Goal: Task Accomplishment & Management: Manage account settings

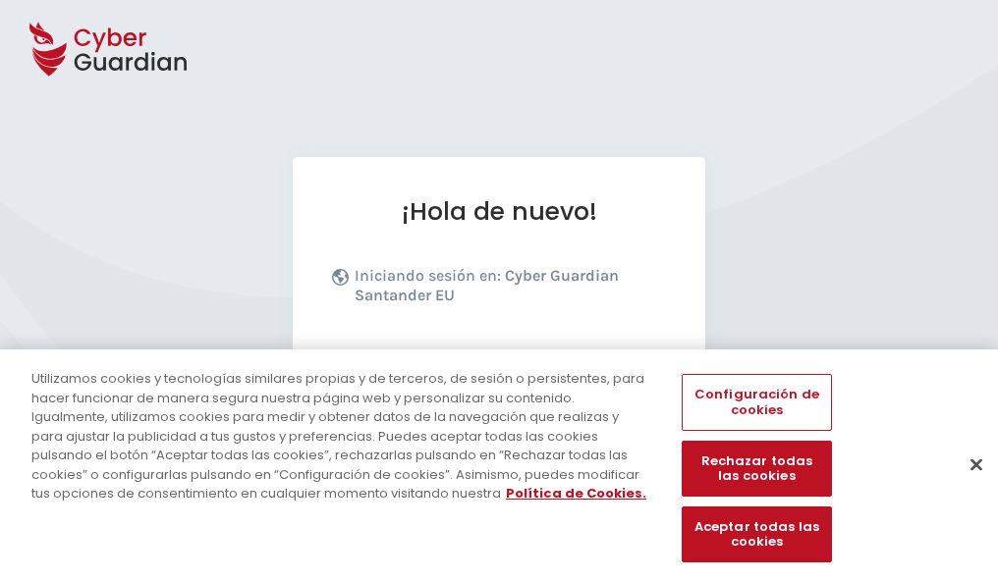
scroll to position [241, 0]
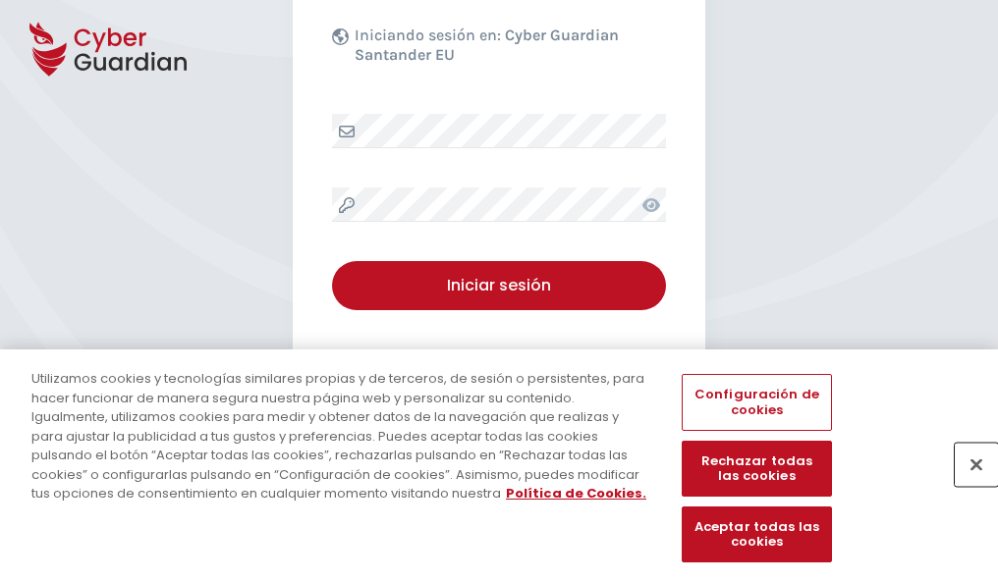
click at [966, 485] on button "Cerrar" at bounding box center [975, 464] width 43 height 43
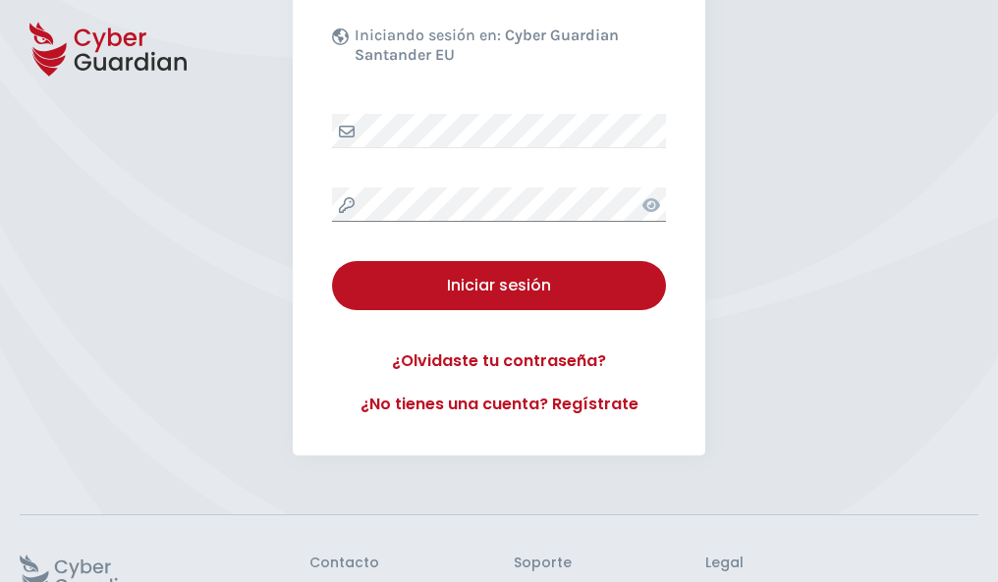
scroll to position [382, 0]
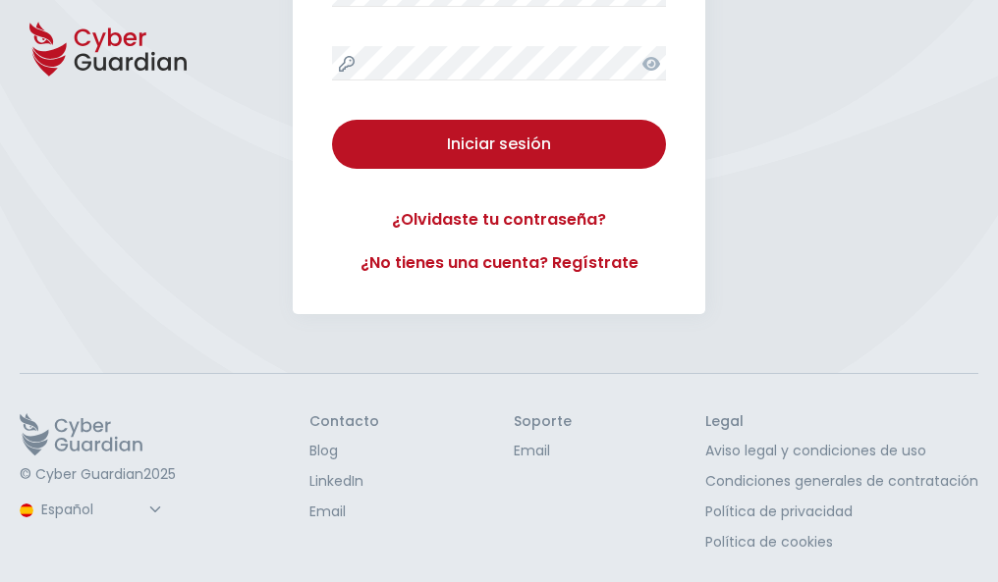
click at [332, 120] on button "Iniciar sesión" at bounding box center [499, 144] width 334 height 49
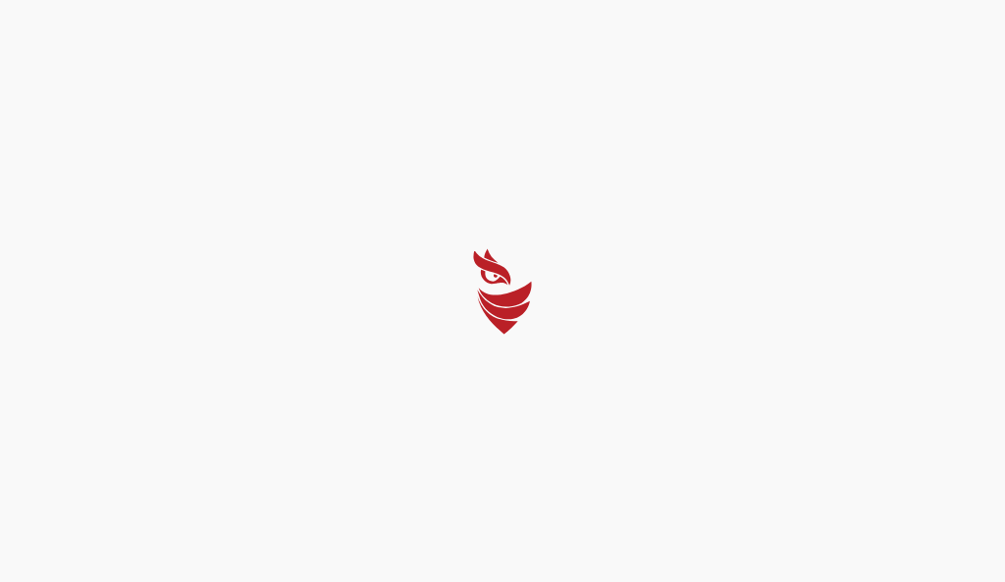
select select "English"
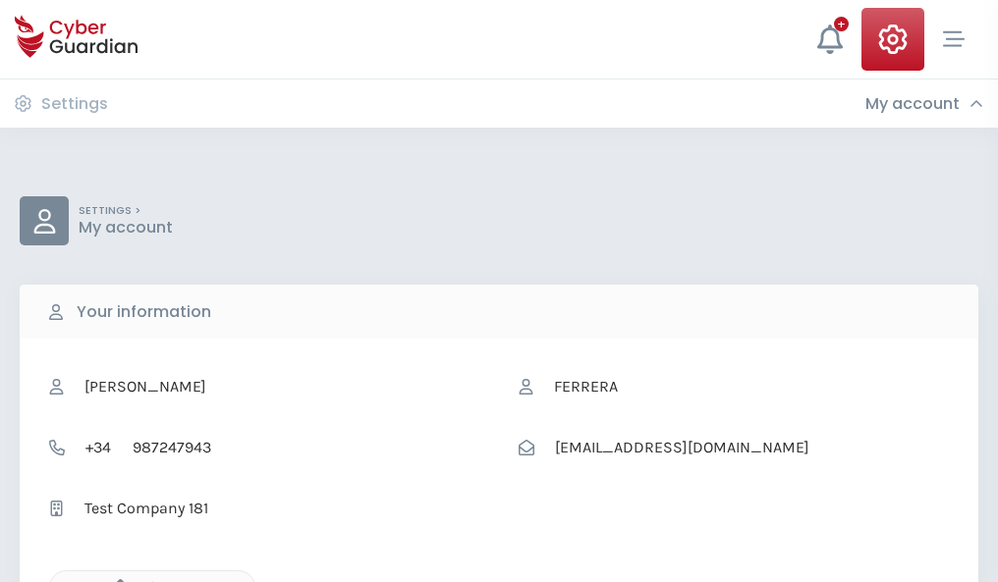
click at [115, 580] on icon "button" at bounding box center [115, 587] width 17 height 17
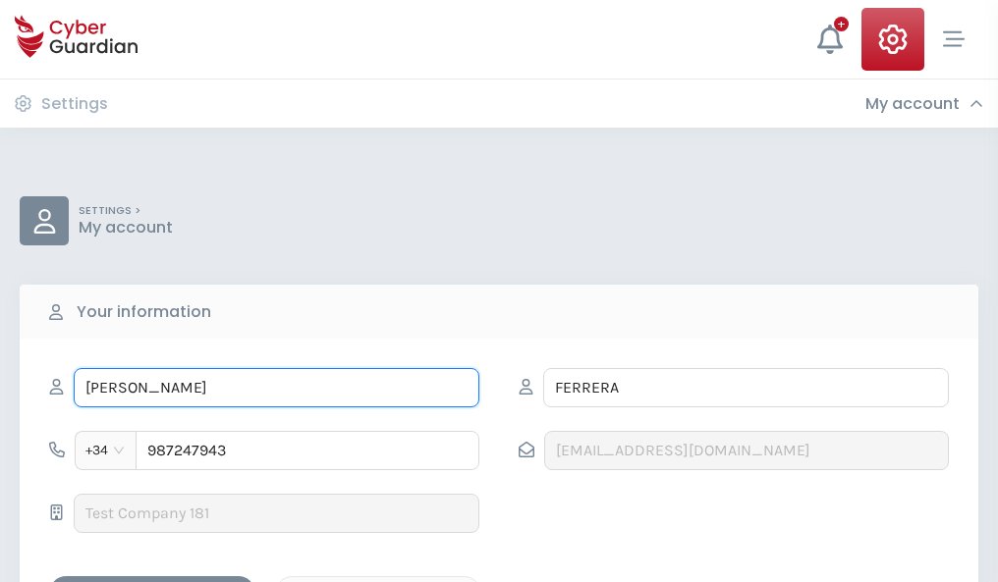
click at [276, 388] on input "MIGUELA" at bounding box center [277, 387] width 406 height 39
type input "M"
type input "Fátima"
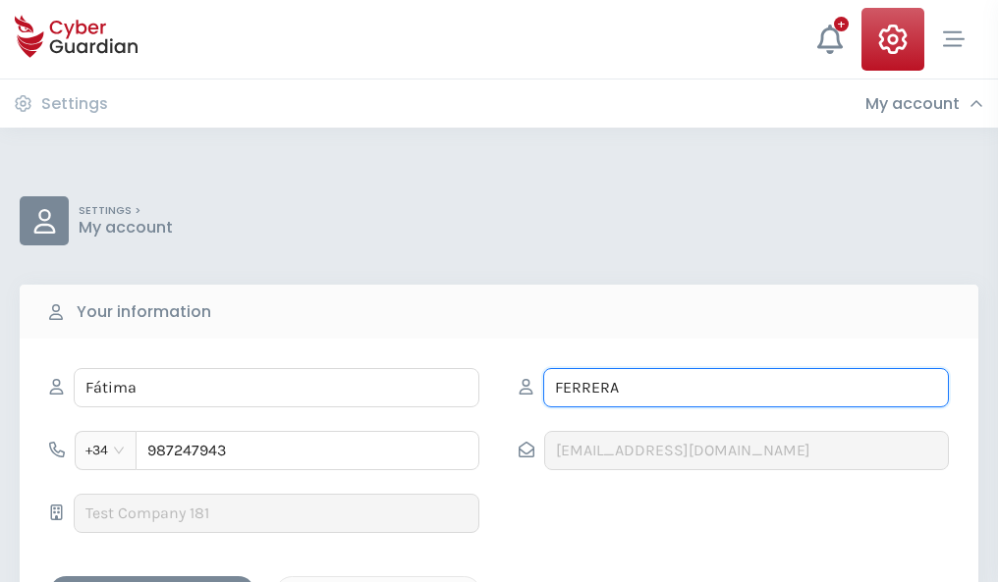
click at [745, 388] on input "FERRERA" at bounding box center [746, 387] width 406 height 39
type input "F"
type input "Nicolás"
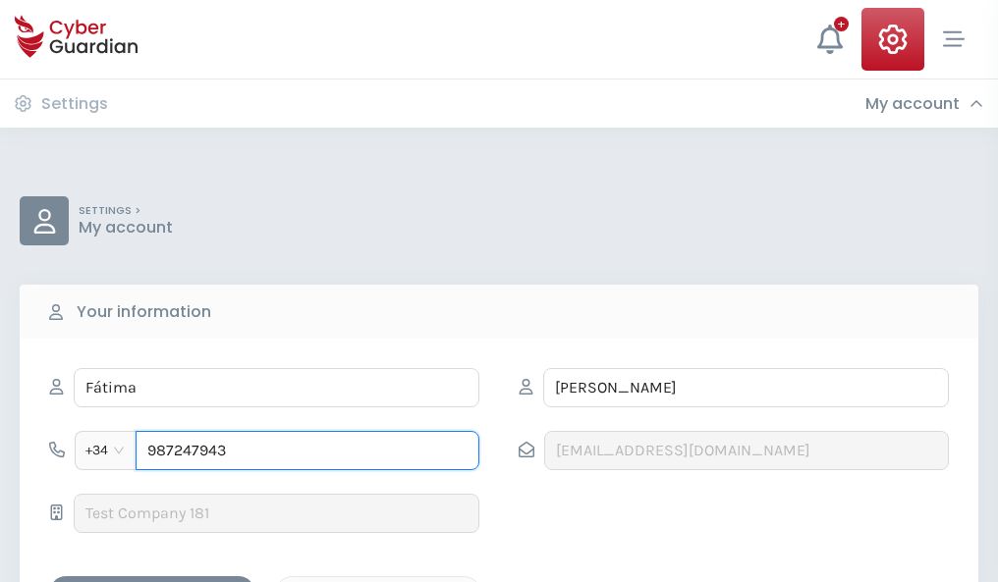
click at [307, 451] on input "987247943" at bounding box center [307, 450] width 344 height 39
type input "9"
type input "982127475"
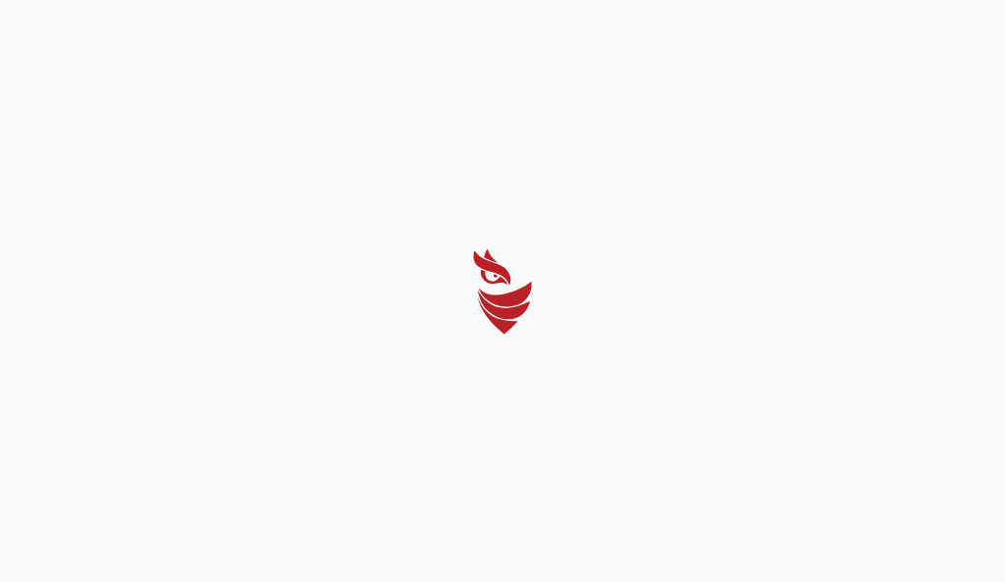
select select "English"
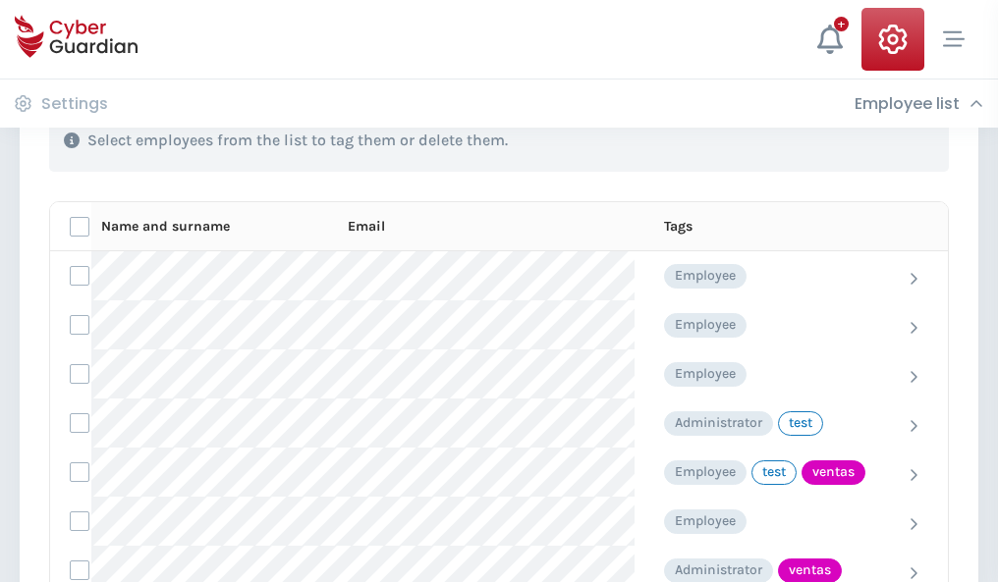
scroll to position [890, 0]
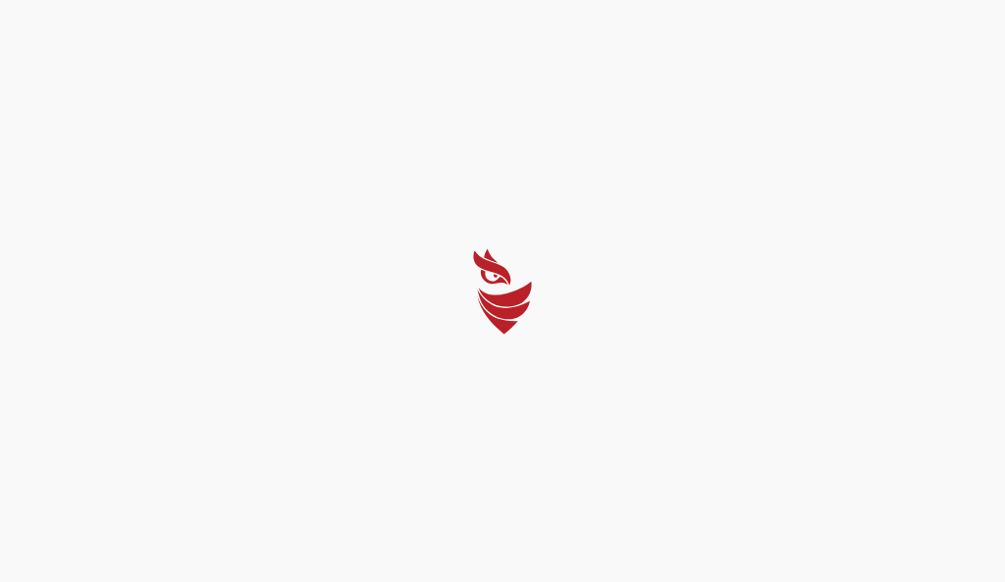
select select "English"
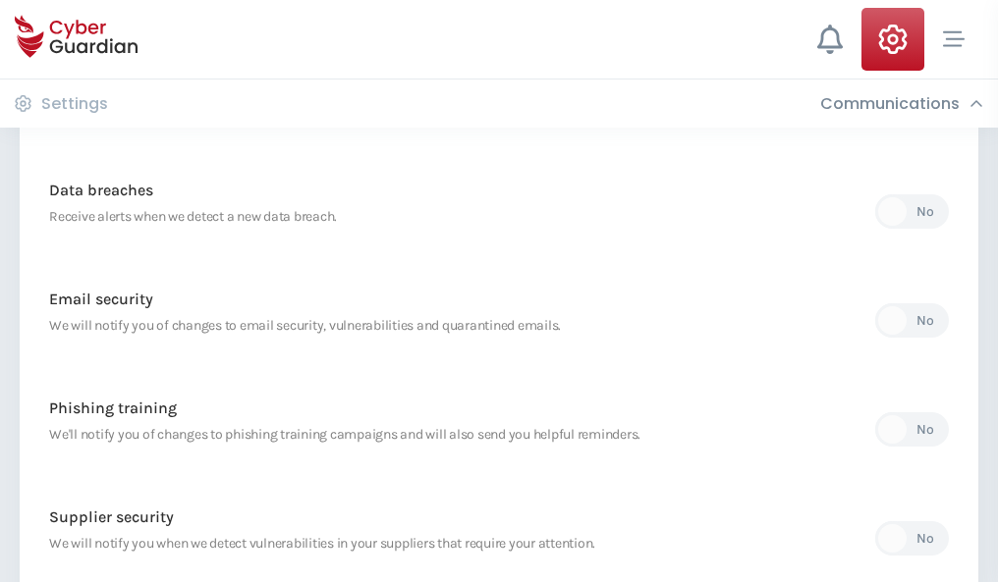
scroll to position [1034, 0]
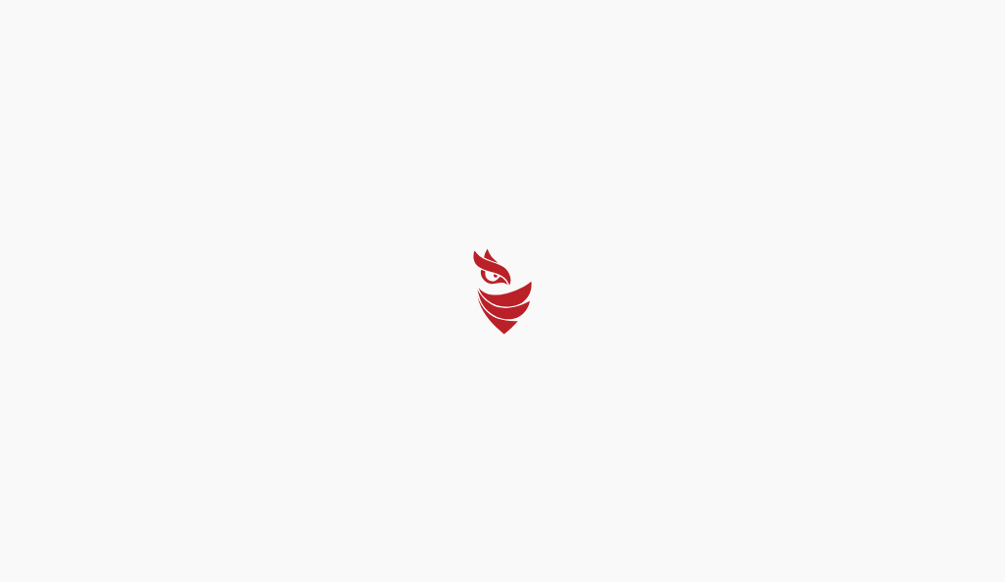
select select "English"
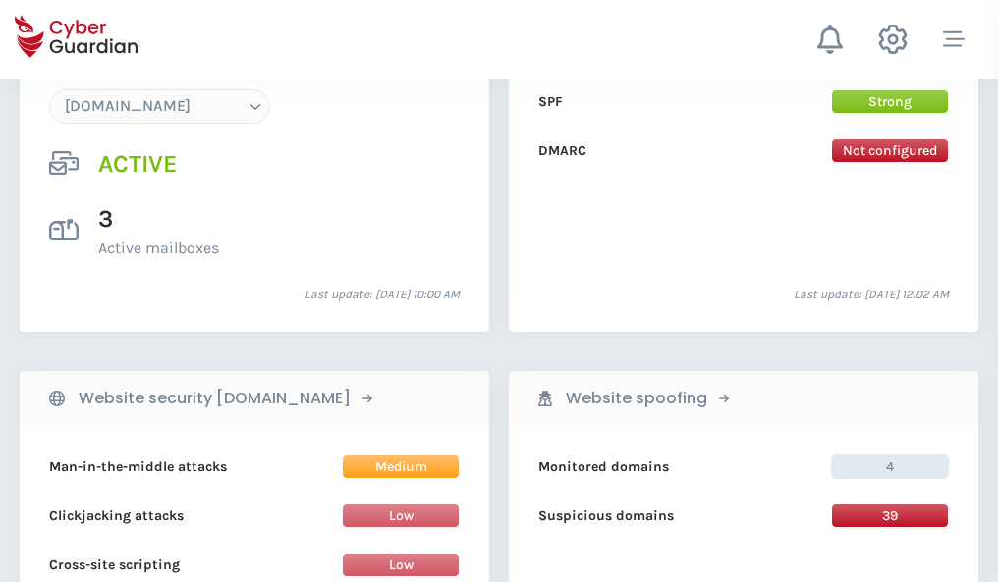
scroll to position [2091, 0]
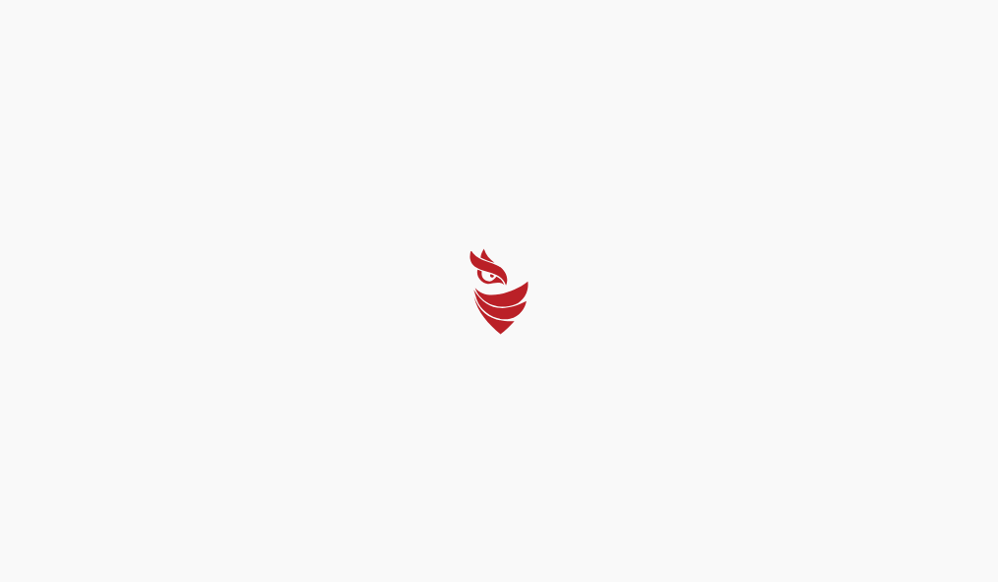
select select "English"
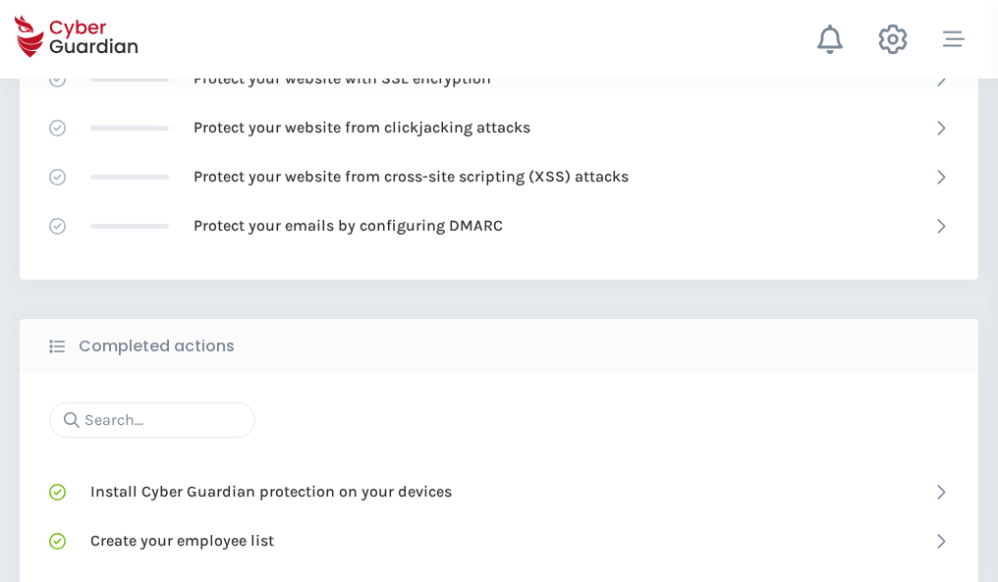
scroll to position [1308, 0]
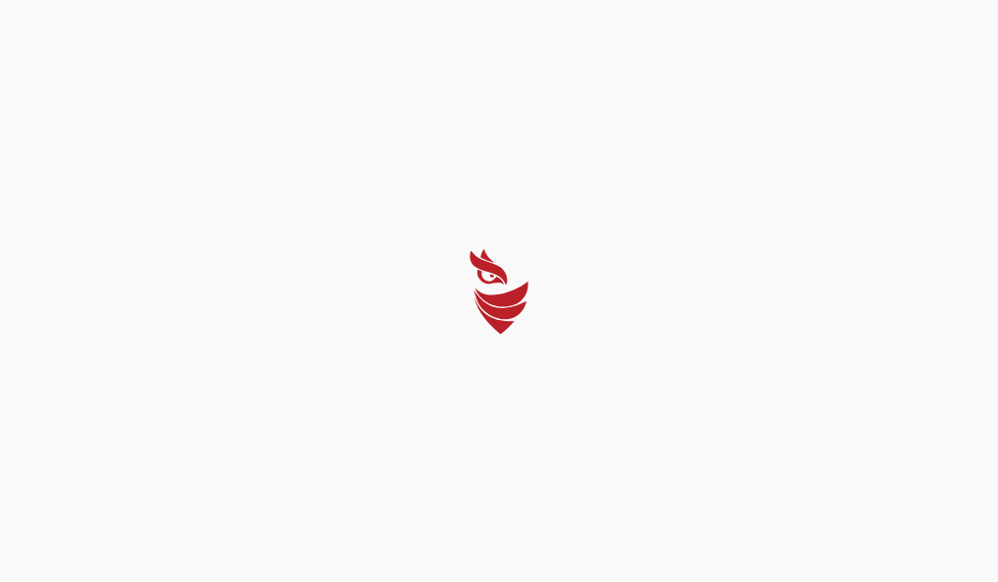
select select "English"
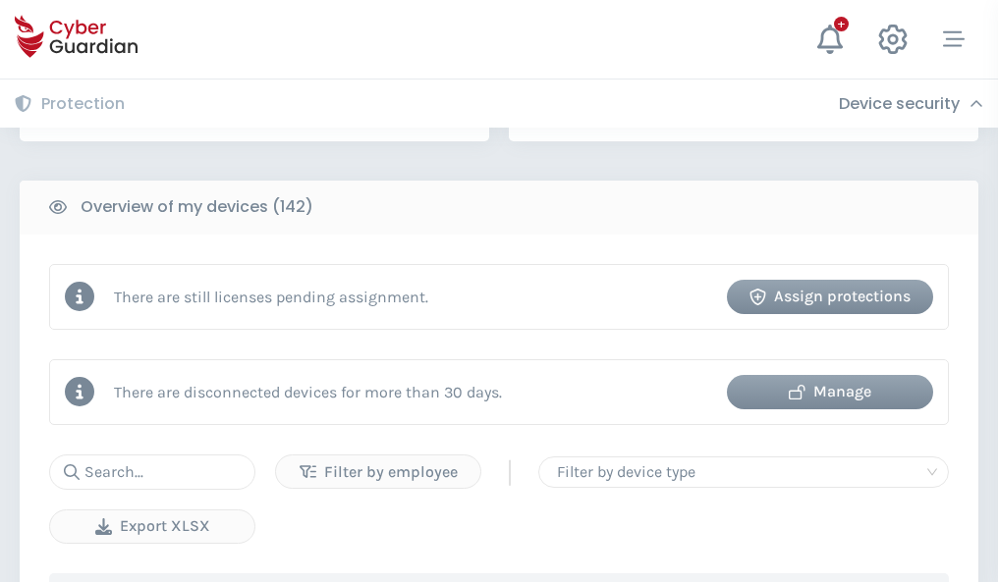
scroll to position [1903, 0]
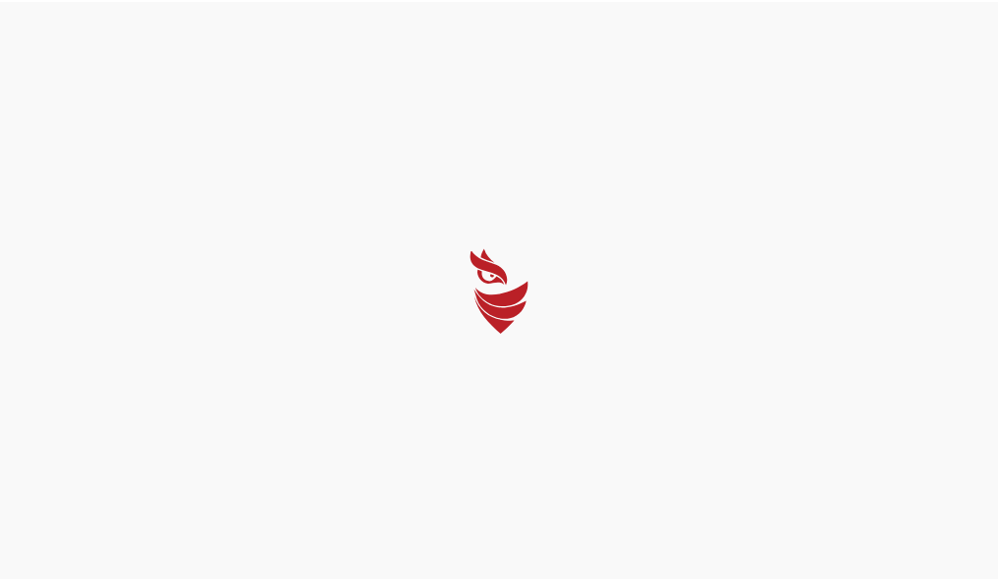
select select "English"
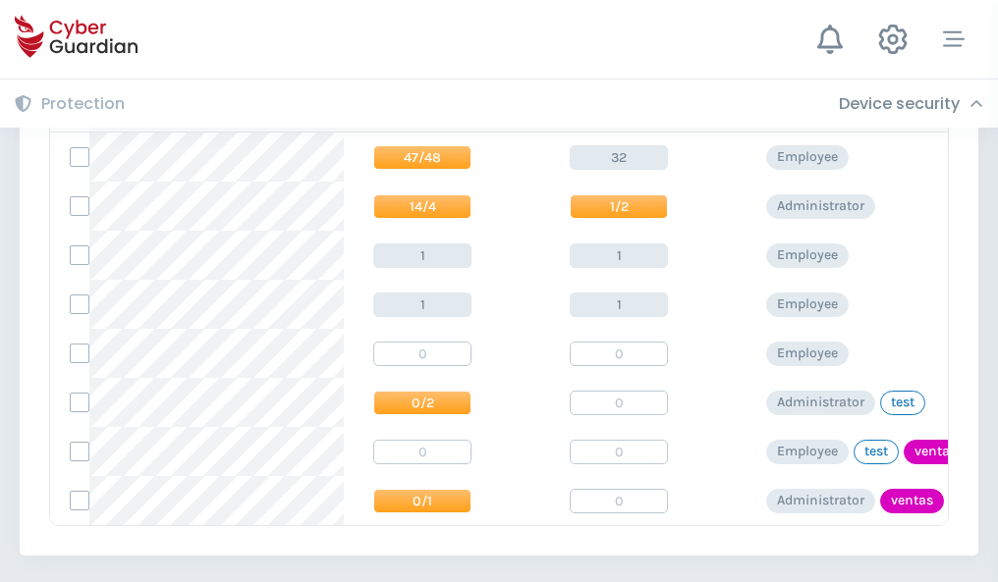
scroll to position [911, 0]
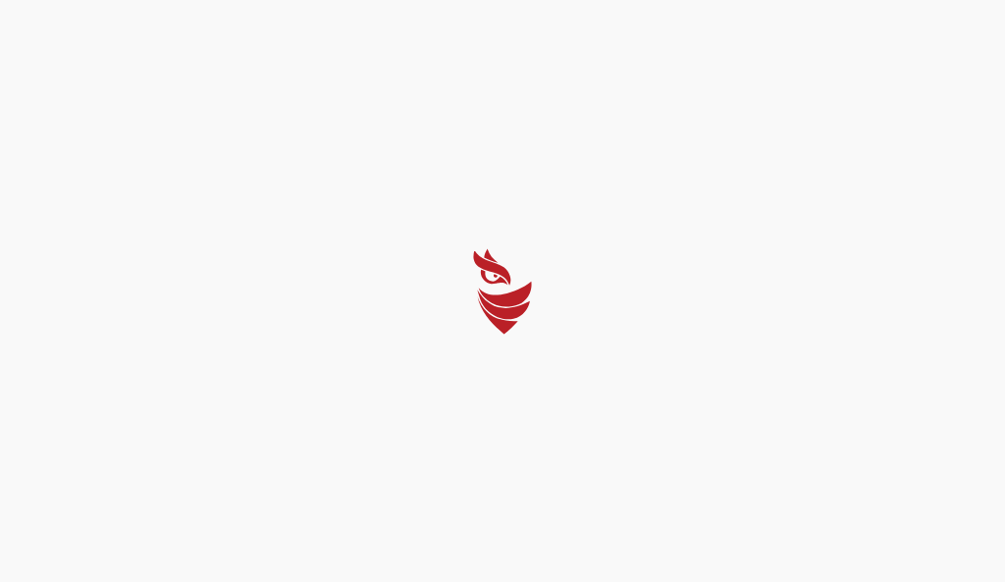
select select "English"
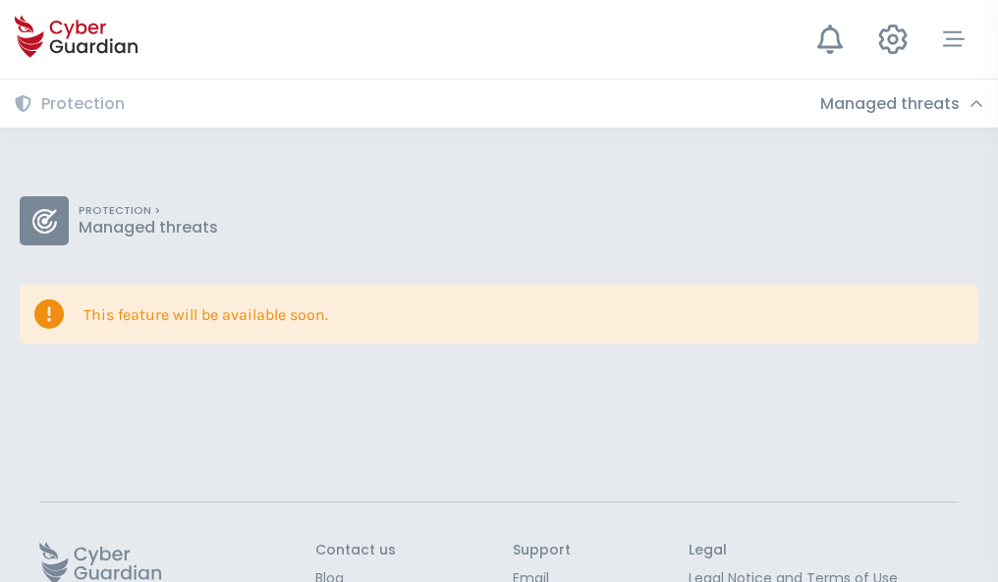
scroll to position [128, 0]
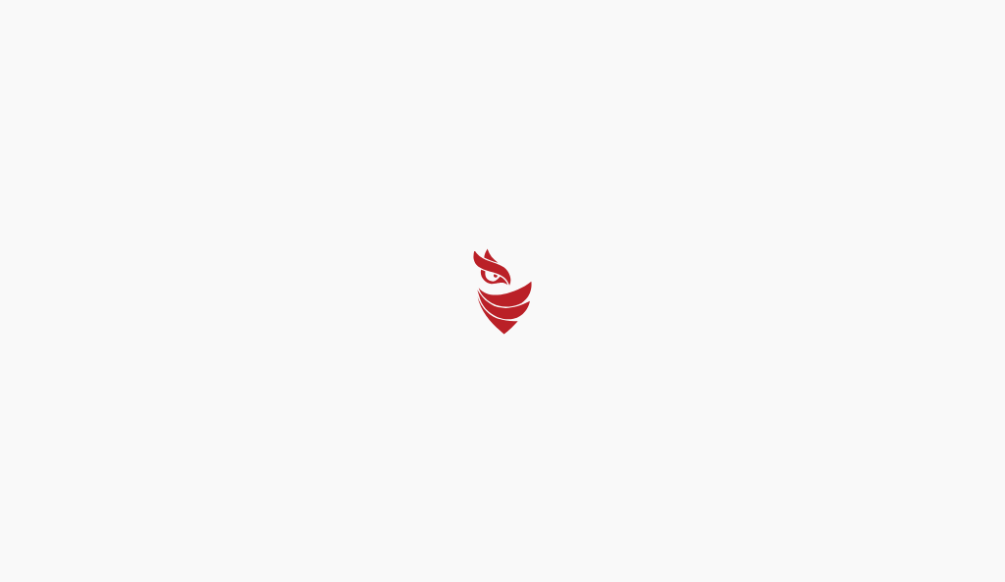
select select "English"
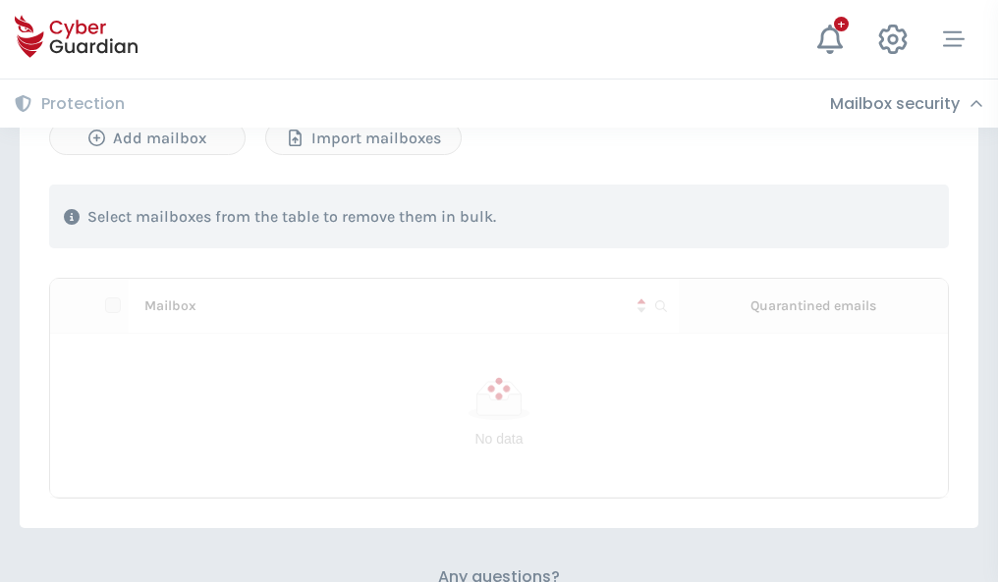
scroll to position [840, 0]
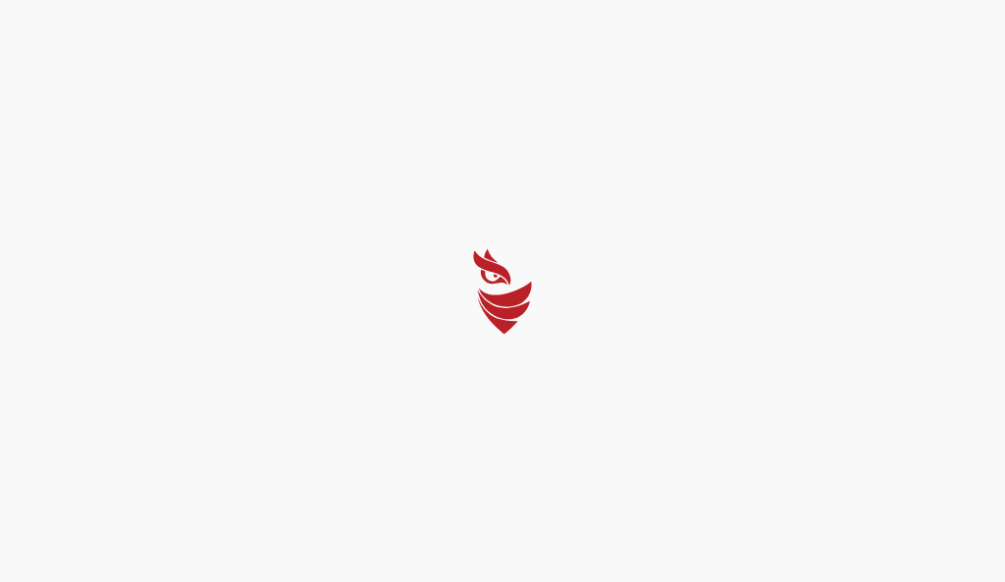
select select "English"
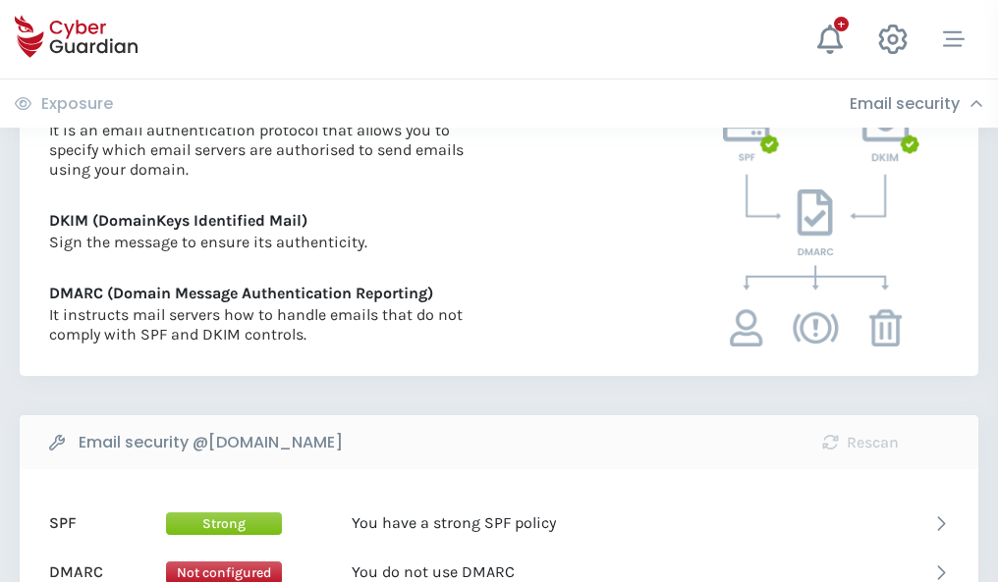
scroll to position [1059, 0]
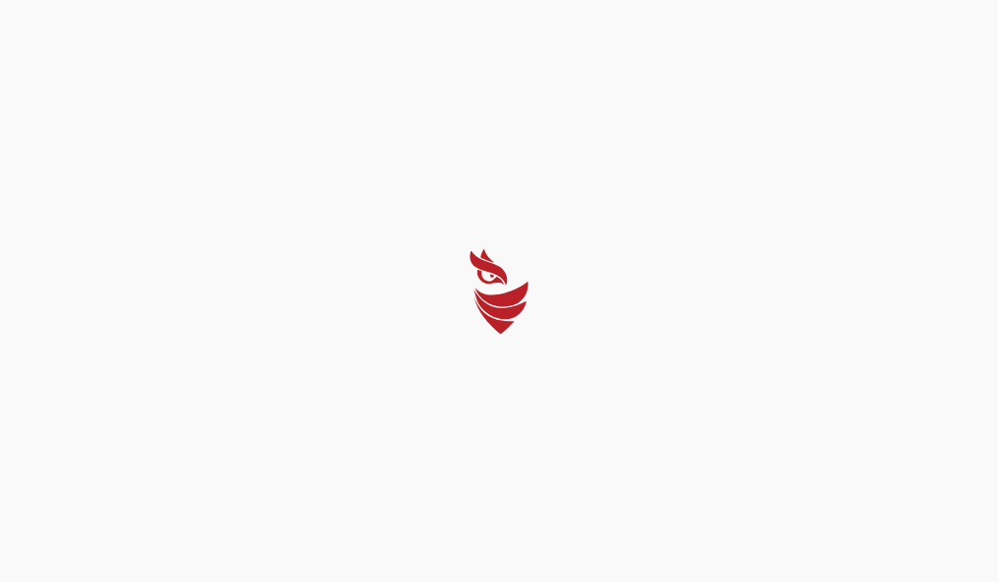
select select "English"
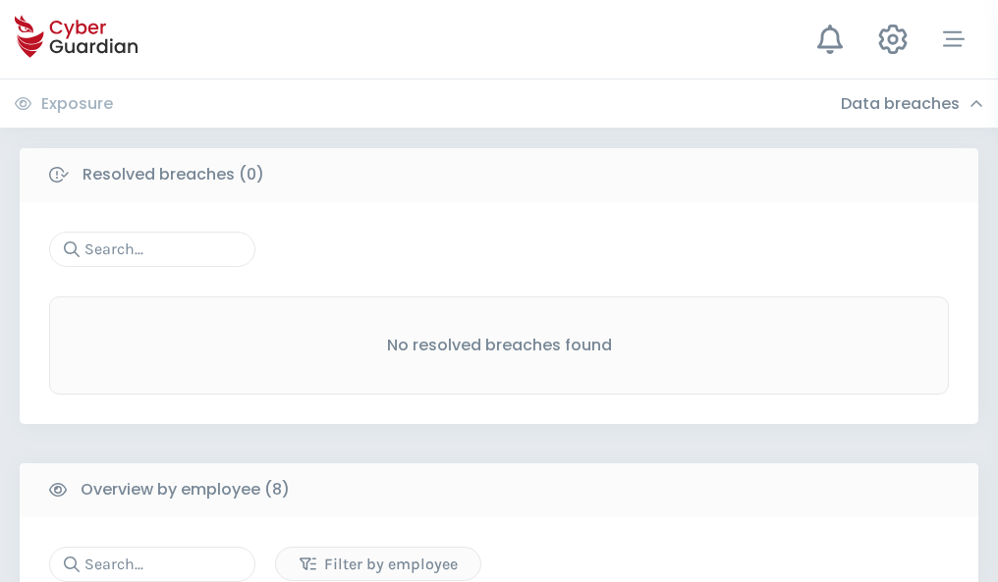
scroll to position [1673, 0]
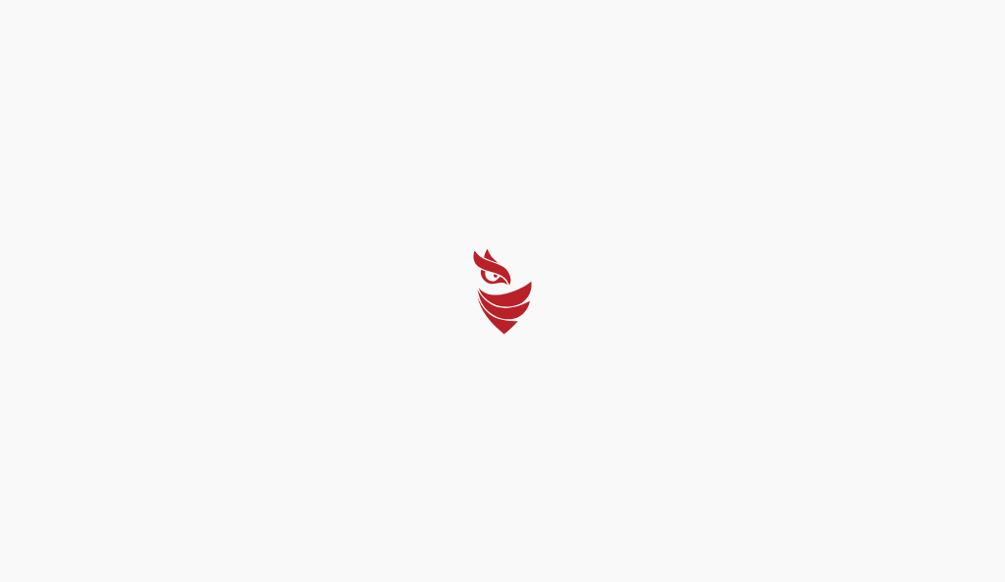
select select "English"
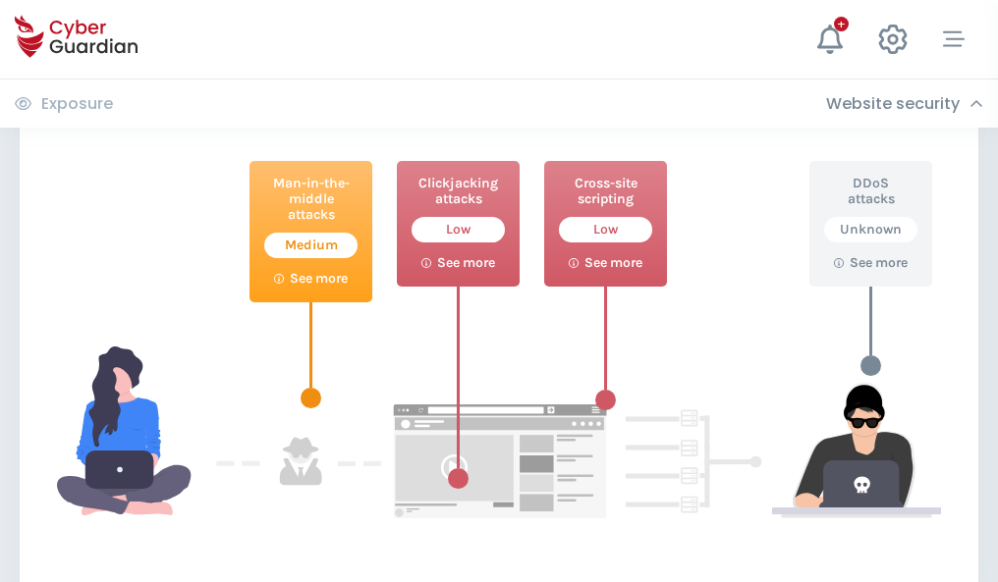
scroll to position [1069, 0]
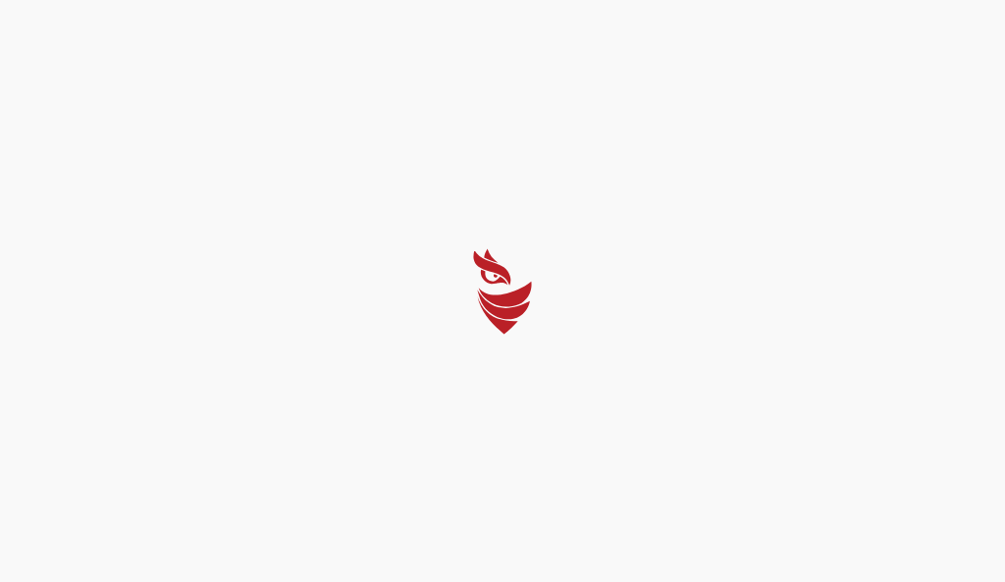
select select "English"
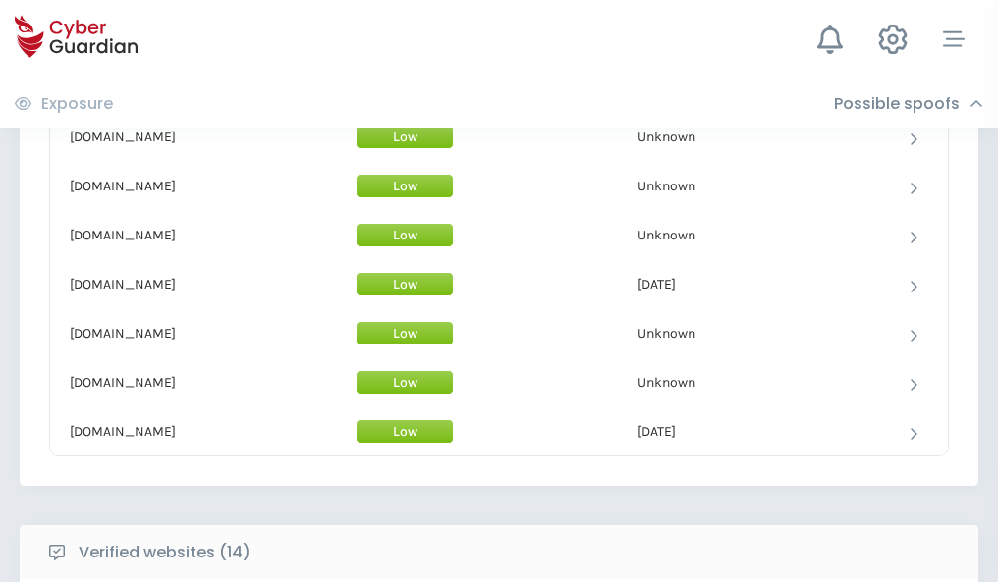
scroll to position [1915, 0]
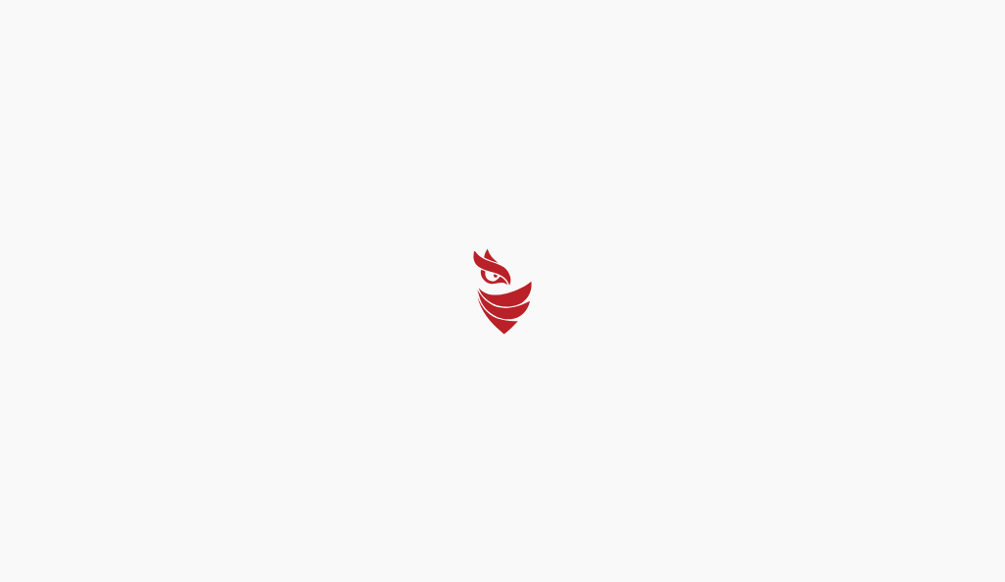
select select "English"
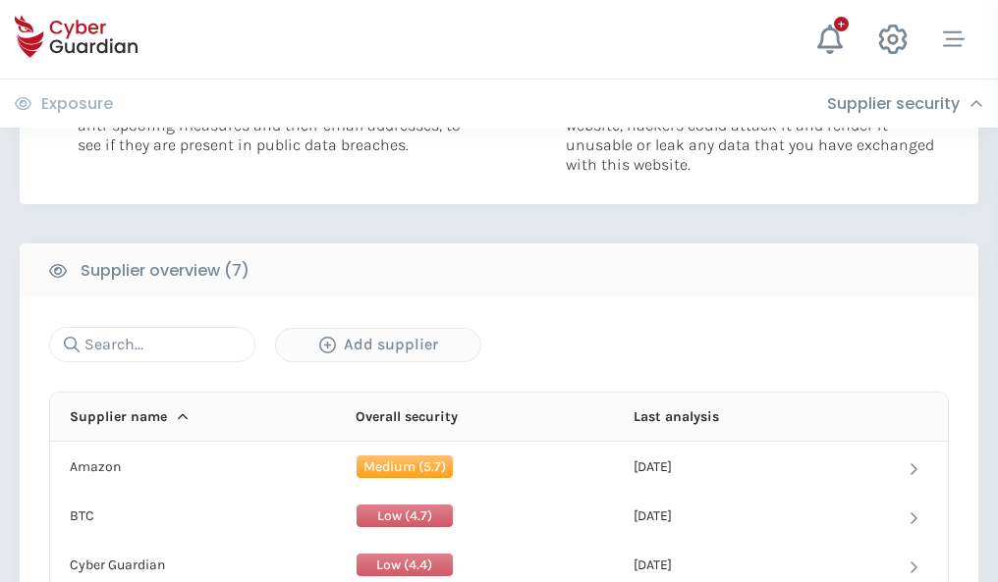
scroll to position [1272, 0]
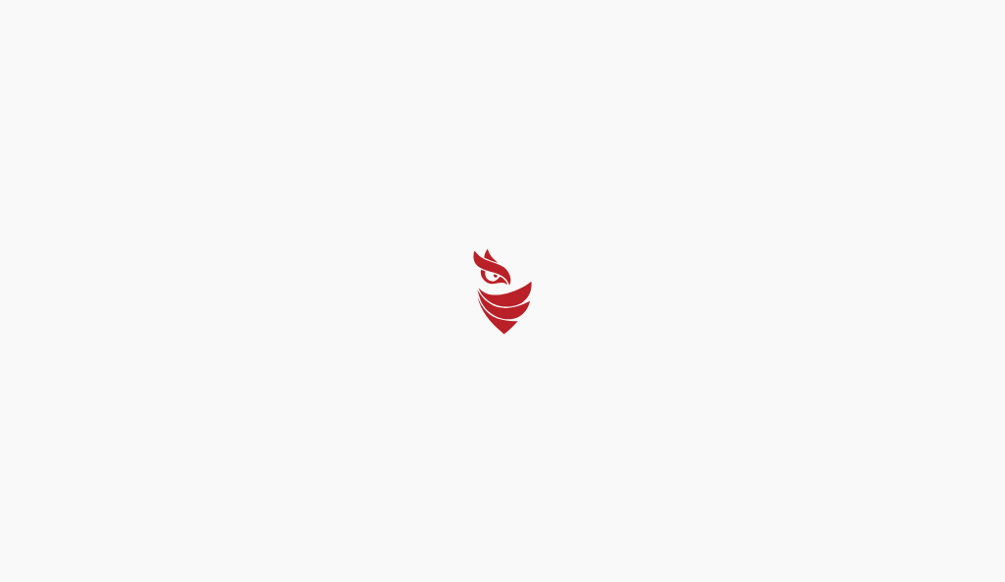
select select "English"
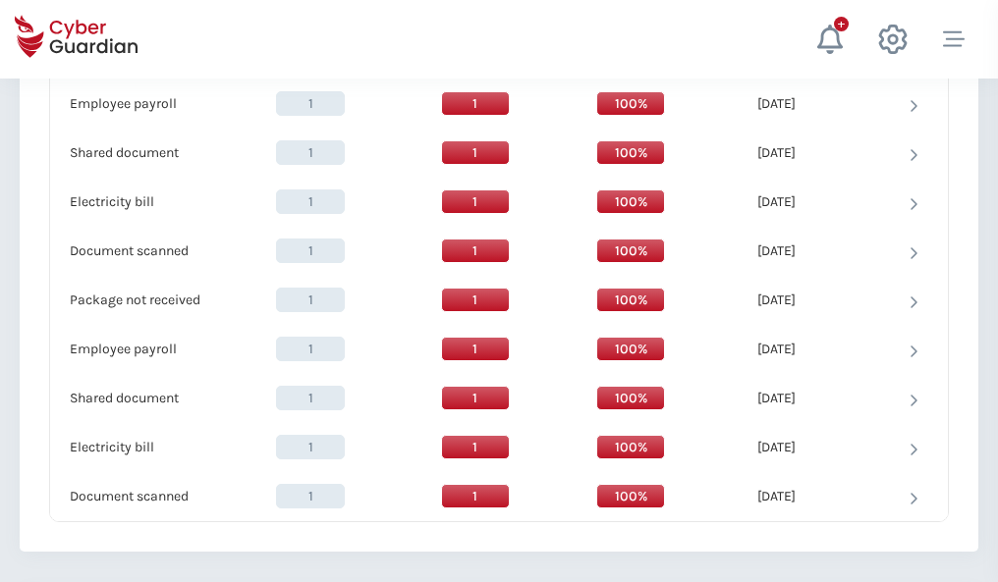
scroll to position [2012, 0]
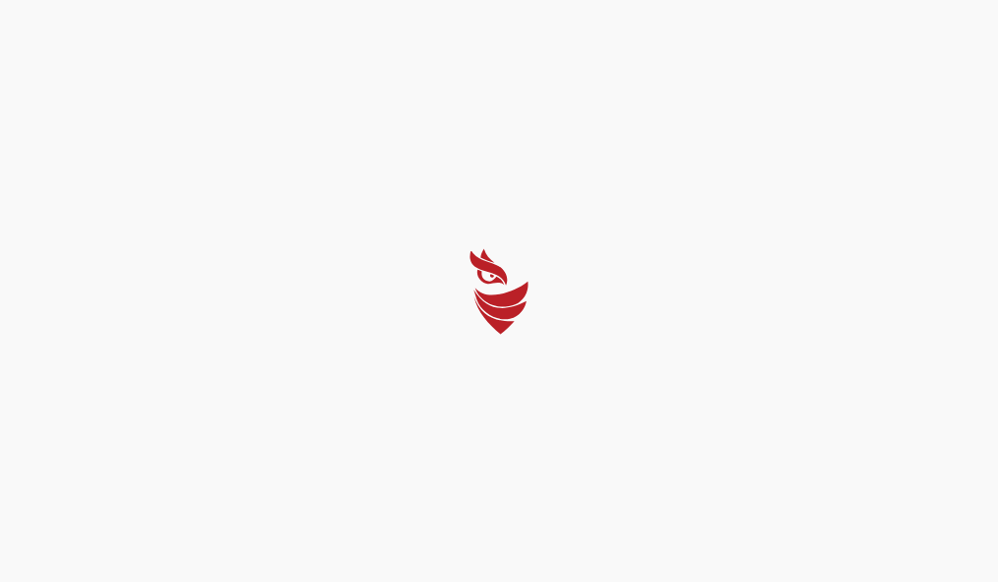
select select "English"
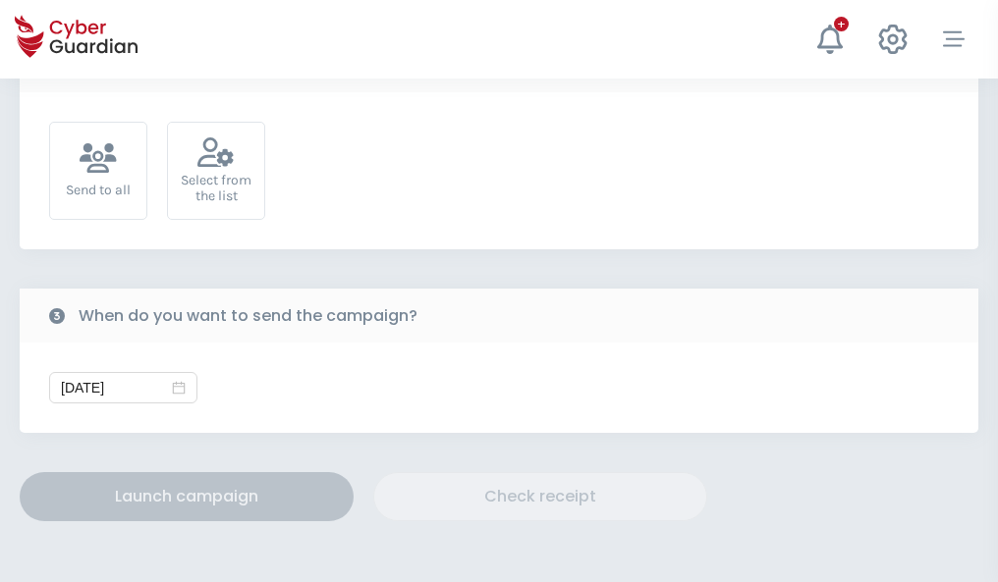
scroll to position [719, 0]
